Goal: Task Accomplishment & Management: Use online tool/utility

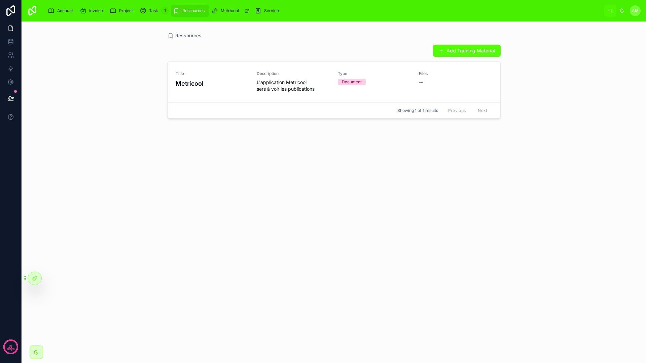
click at [60, 7] on div "Account" at bounding box center [62, 10] width 28 height 11
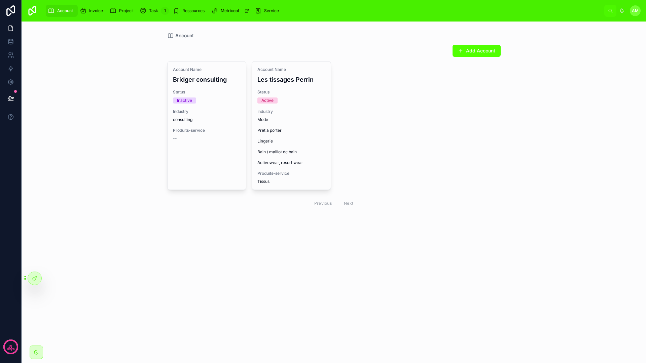
drag, startPoint x: 89, startPoint y: 8, endPoint x: 111, endPoint y: 8, distance: 21.5
click at [89, 8] on span "Invoice" at bounding box center [96, 10] width 14 height 5
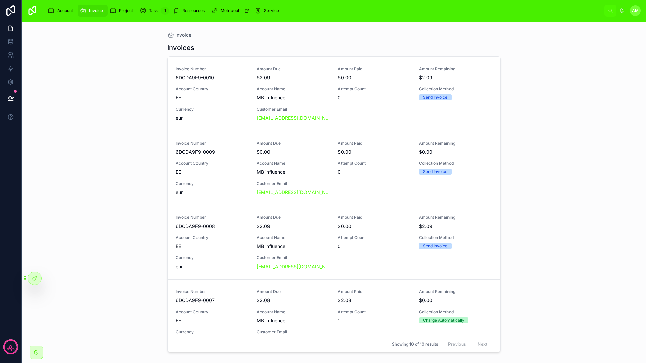
click at [124, 10] on span "Project" at bounding box center [126, 10] width 14 height 5
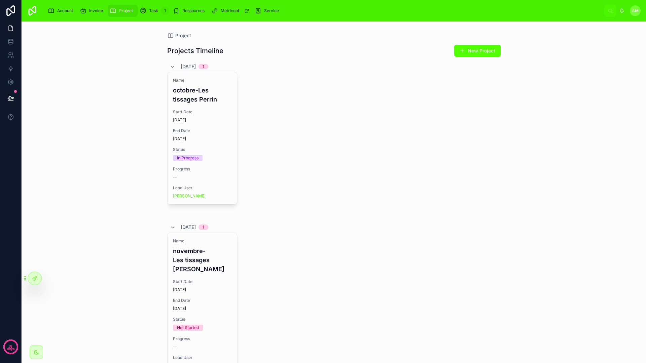
click at [273, 6] on div "Service" at bounding box center [268, 10] width 27 height 11
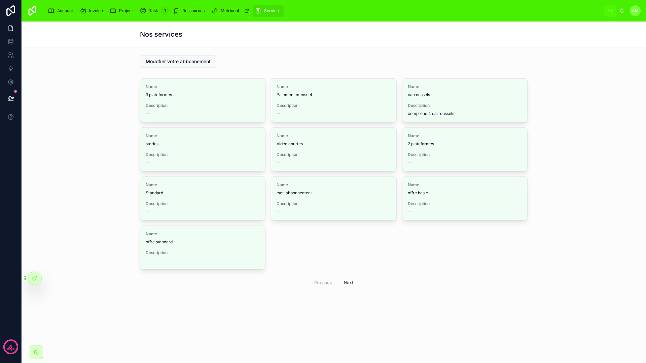
click at [61, 93] on div "Name 3 plateformes Description -- Name Paiement mensuel Description -- Name car…" at bounding box center [333, 185] width 613 height 218
click at [12, 78] on link at bounding box center [10, 81] width 21 height 13
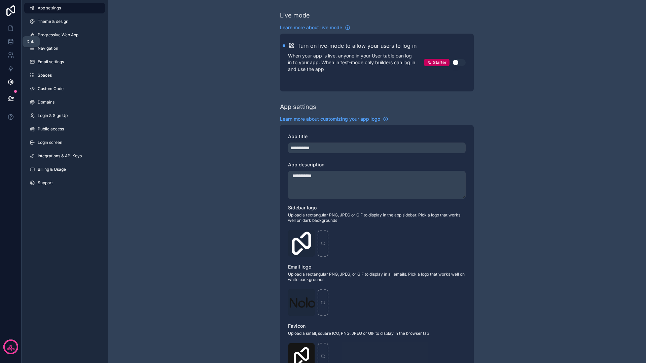
click at [9, 42] on icon at bounding box center [10, 41] width 4 height 3
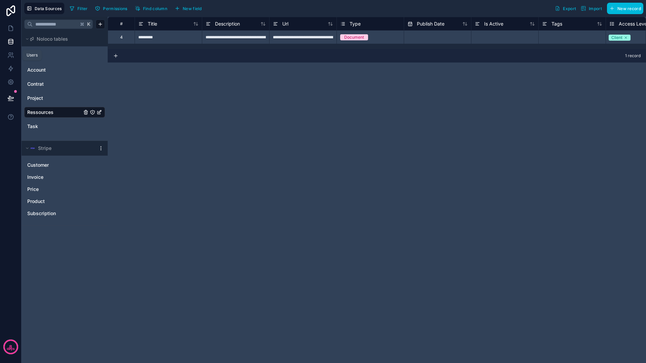
click at [11, 52] on icon at bounding box center [10, 55] width 7 height 7
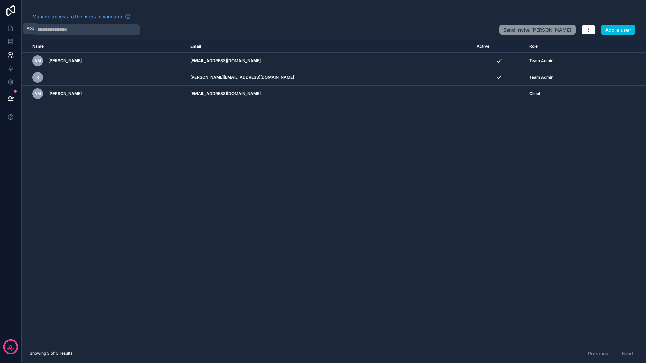
click at [12, 25] on icon at bounding box center [10, 28] width 7 height 7
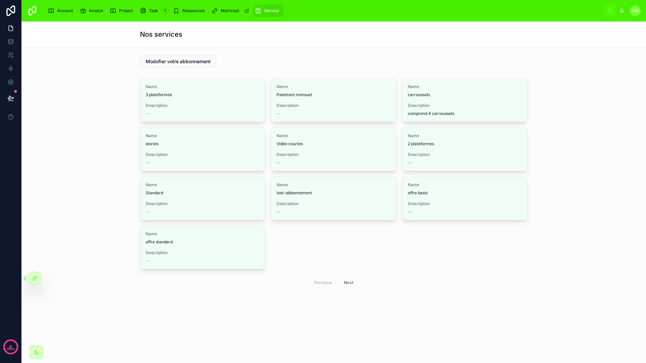
click at [43, 269] on div "Name 3 plateformes Description -- Name Paiement mensuel Description -- Name car…" at bounding box center [333, 185] width 613 height 218
click at [33, 275] on div at bounding box center [34, 278] width 13 height 13
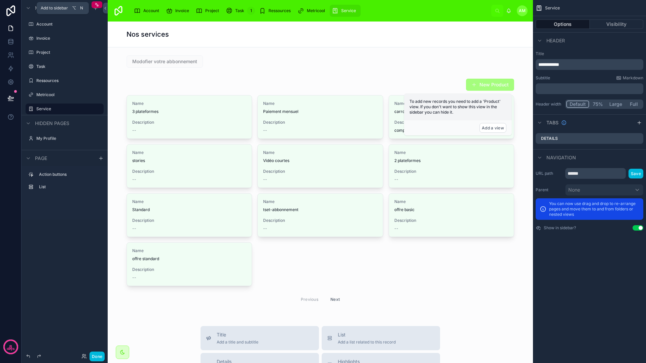
click at [96, 9] on icon "scrollable content" at bounding box center [96, 7] width 0 height 3
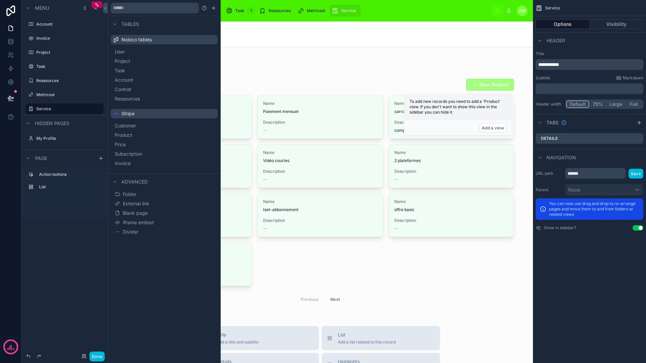
click at [141, 223] on span "Iframe embed" at bounding box center [138, 222] width 31 height 7
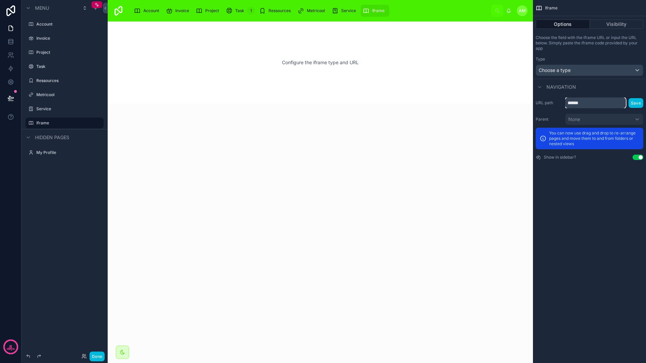
click at [591, 104] on input "******" at bounding box center [595, 103] width 61 height 11
click at [590, 103] on input "******" at bounding box center [595, 103] width 61 height 11
drag, startPoint x: 576, startPoint y: 103, endPoint x: 570, endPoint y: 103, distance: 6.1
click at [570, 103] on input "******" at bounding box center [595, 103] width 61 height 11
paste input "**********"
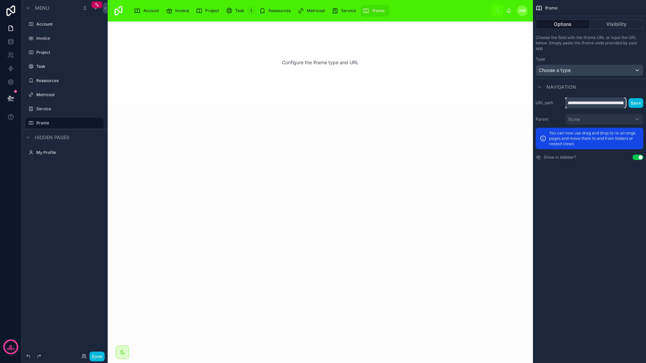
scroll to position [0, 259]
type input "**********"
click at [639, 101] on button "Save" at bounding box center [636, 103] width 15 height 10
click at [635, 104] on button "Save" at bounding box center [636, 103] width 15 height 10
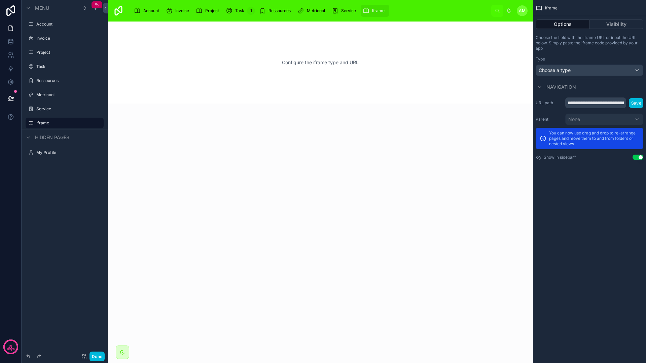
click at [635, 104] on button "Save" at bounding box center [636, 103] width 15 height 10
click at [582, 225] on div "**********" at bounding box center [589, 181] width 113 height 363
click at [602, 76] on div "Choose the field with the iframe URL or input the URL below. Simply paste the i…" at bounding box center [589, 55] width 113 height 46
click at [602, 73] on div "Choose a type" at bounding box center [589, 70] width 107 height 11
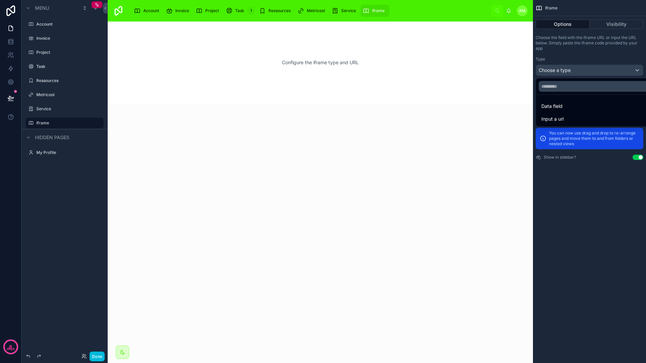
click at [568, 115] on div "Input a url" at bounding box center [597, 119] width 112 height 8
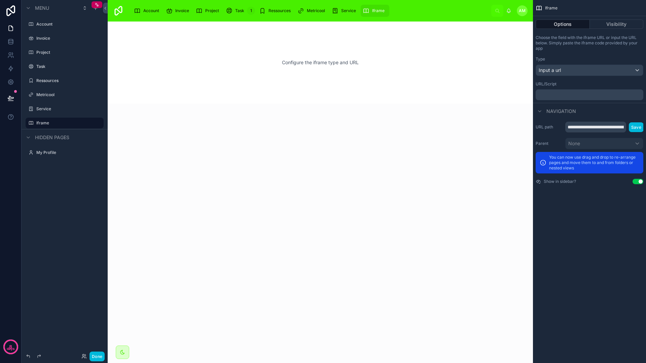
click at [584, 93] on p "﻿" at bounding box center [590, 94] width 104 height 5
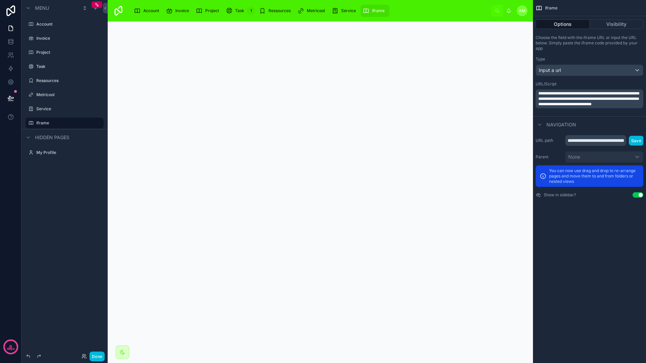
drag, startPoint x: 589, startPoint y: 268, endPoint x: 580, endPoint y: 265, distance: 9.6
click at [576, 269] on div "**********" at bounding box center [589, 181] width 113 height 363
click at [600, 239] on div "**********" at bounding box center [589, 181] width 113 height 363
click at [378, 8] on span "Iframe" at bounding box center [378, 10] width 12 height 5
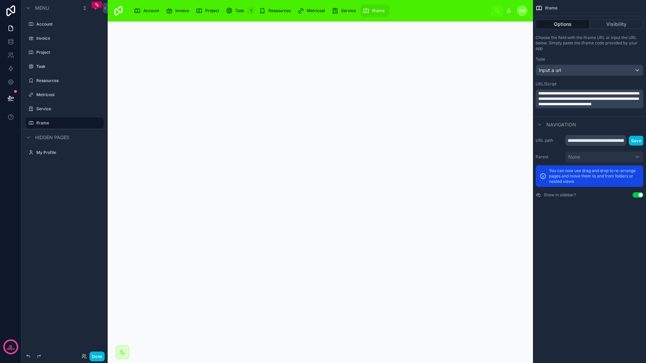
click at [377, 12] on span "Iframe" at bounding box center [378, 10] width 12 height 5
click at [69, 125] on label "Iframe" at bounding box center [67, 122] width 63 height 5
click at [0, 0] on icon "scrollable content" at bounding box center [0, 0] width 0 height 0
click at [128, 125] on span "Remove" at bounding box center [129, 127] width 18 height 7
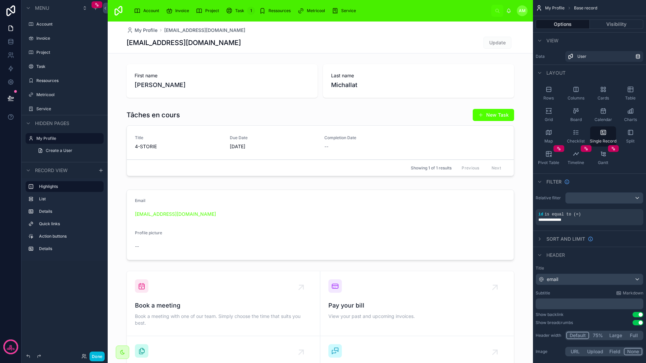
click at [340, 10] on div "Service" at bounding box center [345, 10] width 27 height 11
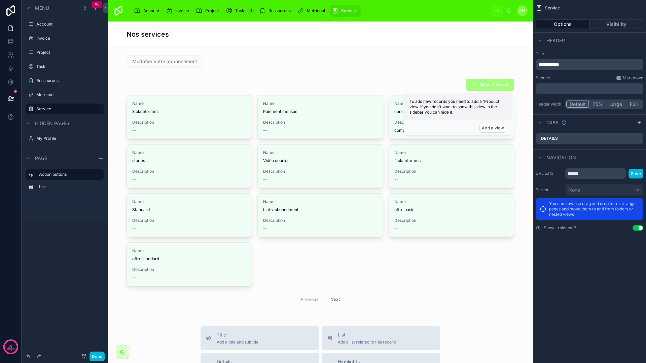
drag, startPoint x: 417, startPoint y: 64, endPoint x: 402, endPoint y: 60, distance: 15.5
click at [402, 60] on div at bounding box center [320, 61] width 414 height 17
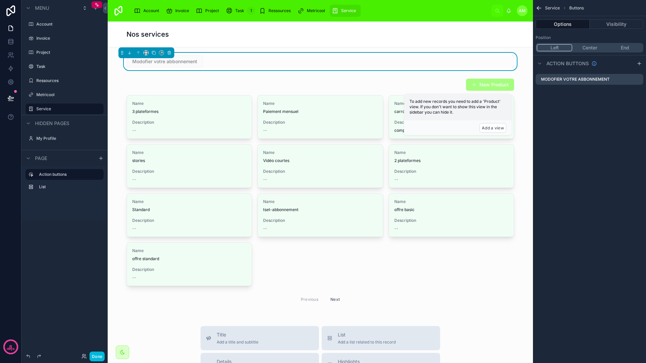
click at [313, 9] on span "Metricool" at bounding box center [316, 10] width 18 height 5
click at [315, 11] on span "Metricool" at bounding box center [316, 10] width 18 height 5
click at [421, 49] on div "Modofier votre abbonnement New Product Name 3 plateformes Description -- Name P…" at bounding box center [320, 333] width 425 height 572
click at [101, 353] on button "Done" at bounding box center [96, 357] width 15 height 10
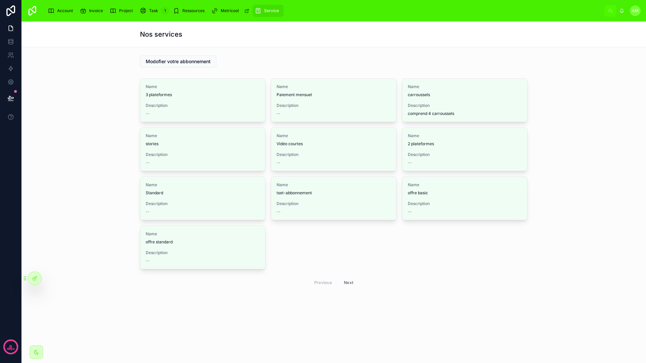
click at [227, 7] on div "Metricool" at bounding box center [230, 10] width 39 height 11
click at [609, 77] on div "Name 3 plateformes Description -- Name Paiement mensuel Description -- Name car…" at bounding box center [333, 185] width 613 height 218
